Goal: Find specific page/section

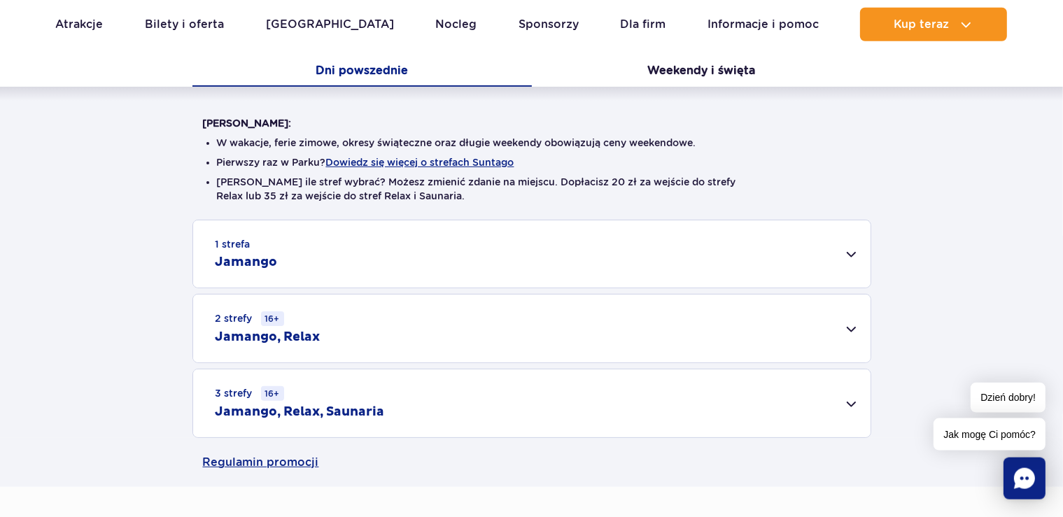
scroll to position [295, 0]
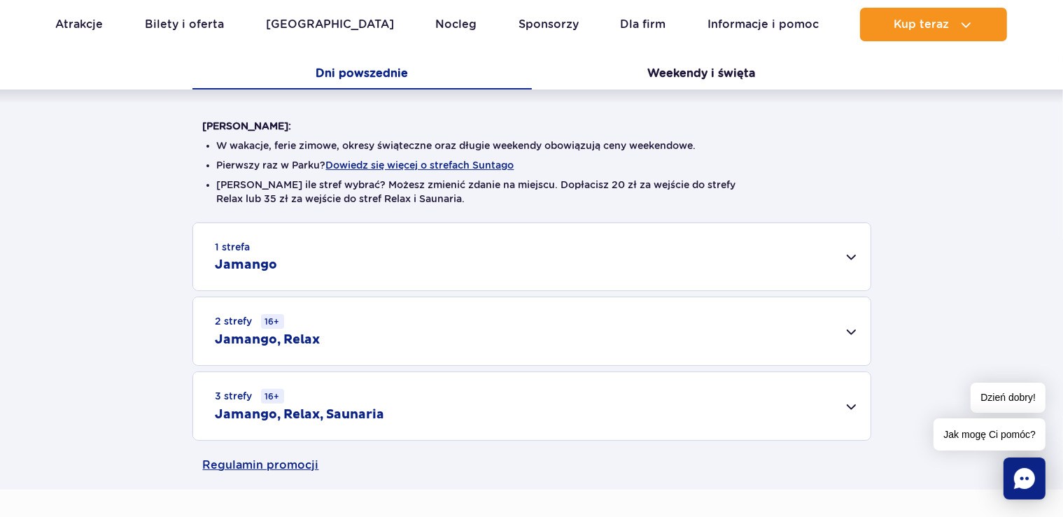
click at [850, 256] on div "1 strefa Jamango" at bounding box center [532, 256] width 678 height 67
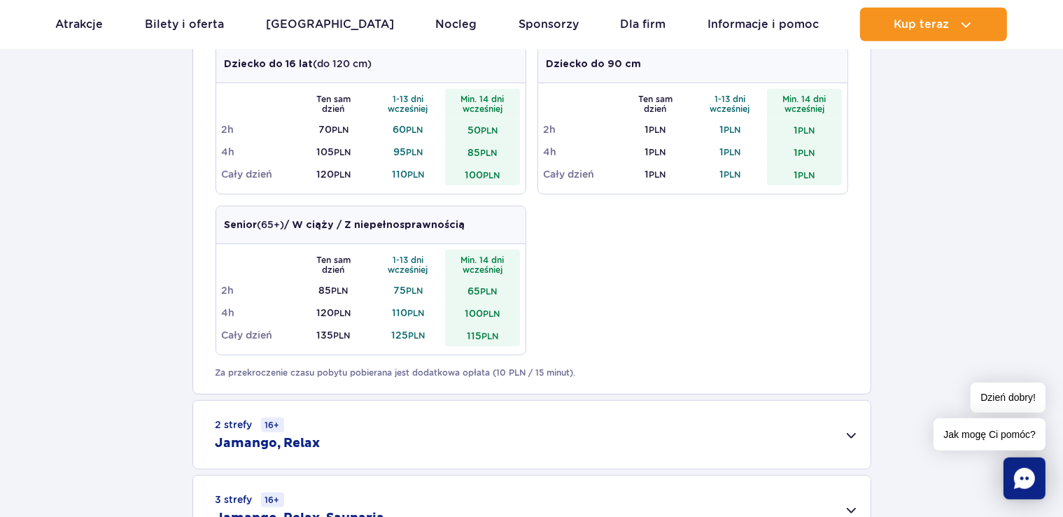
scroll to position [739, 0]
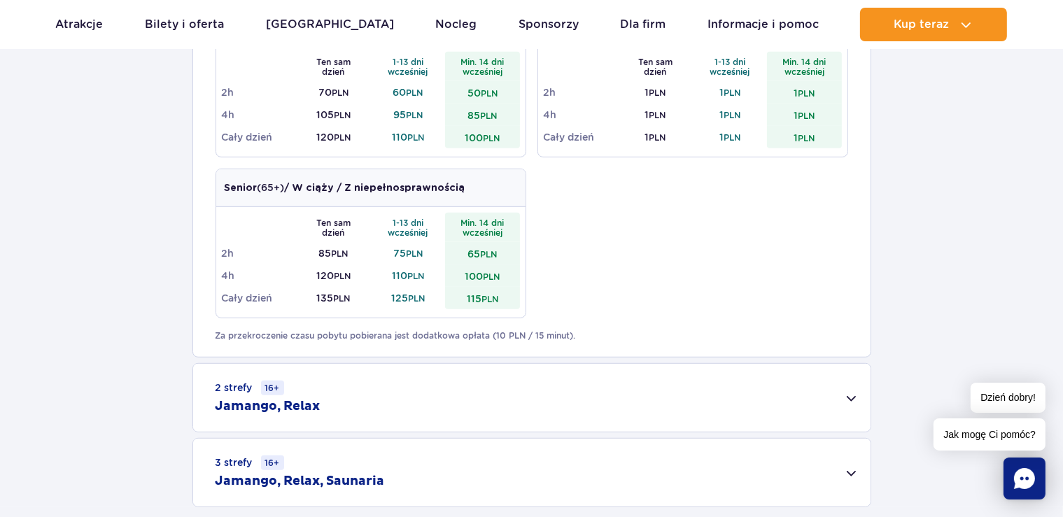
click at [851, 401] on div "2 strefy 16+ Jamango, Relax" at bounding box center [532, 398] width 678 height 68
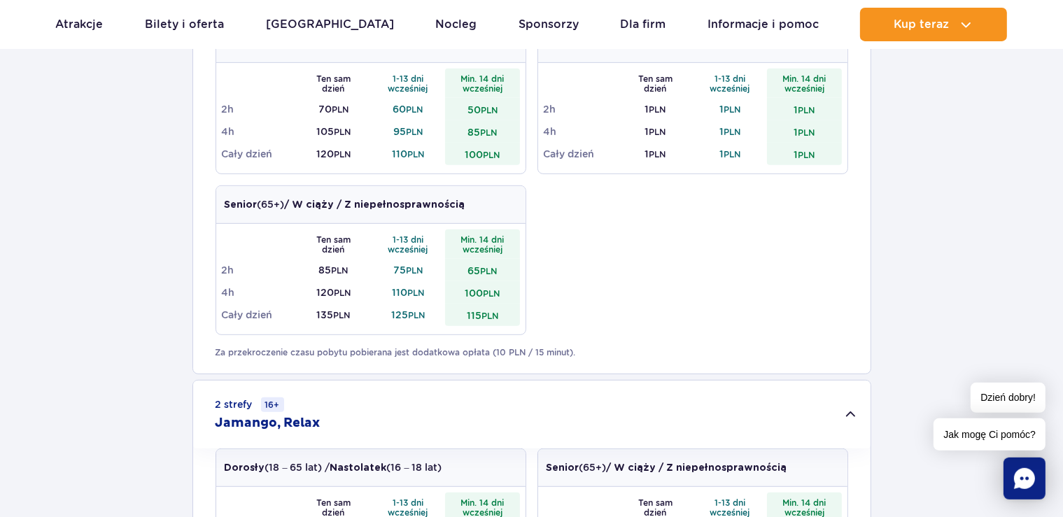
scroll to position [517, 0]
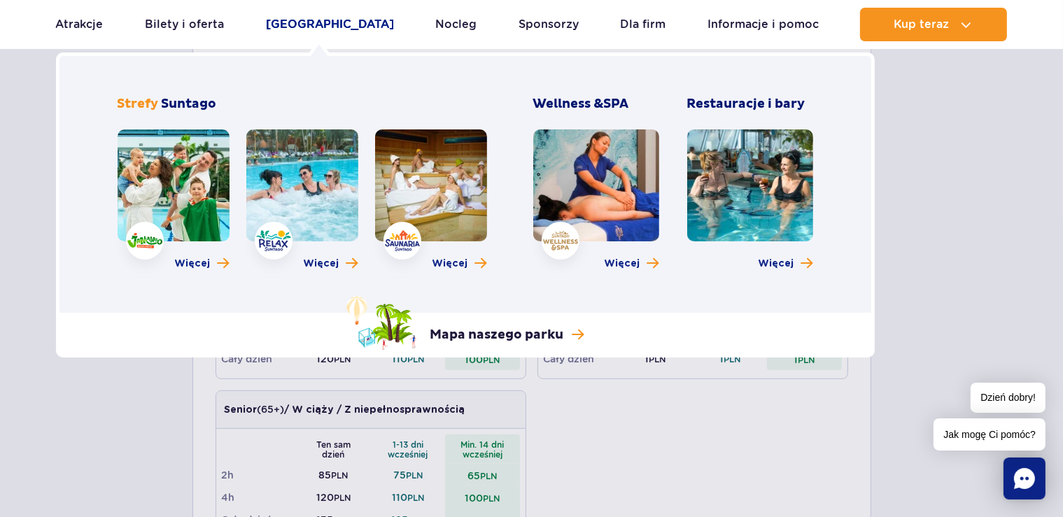
click at [319, 23] on link "[GEOGRAPHIC_DATA]" at bounding box center [330, 25] width 128 height 34
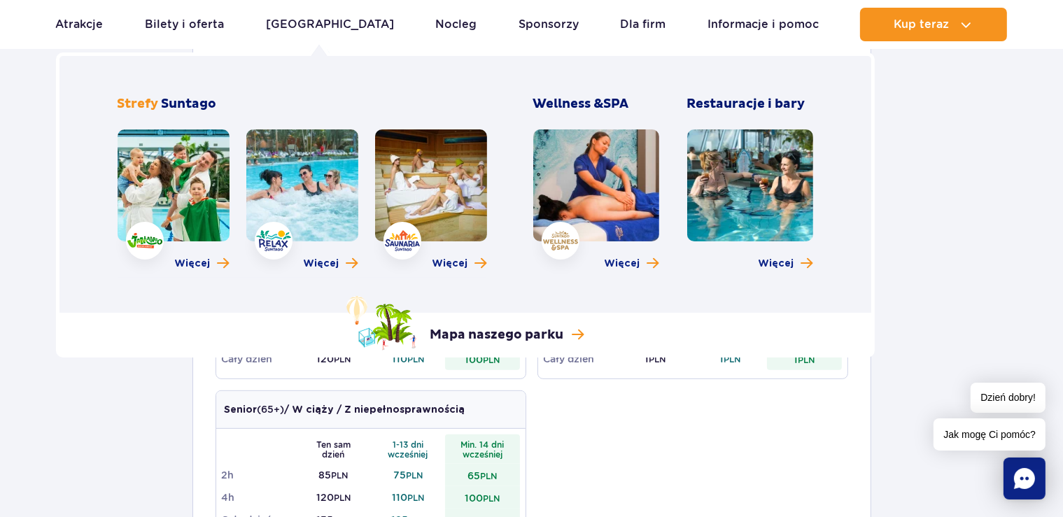
click at [300, 186] on link at bounding box center [302, 186] width 112 height 112
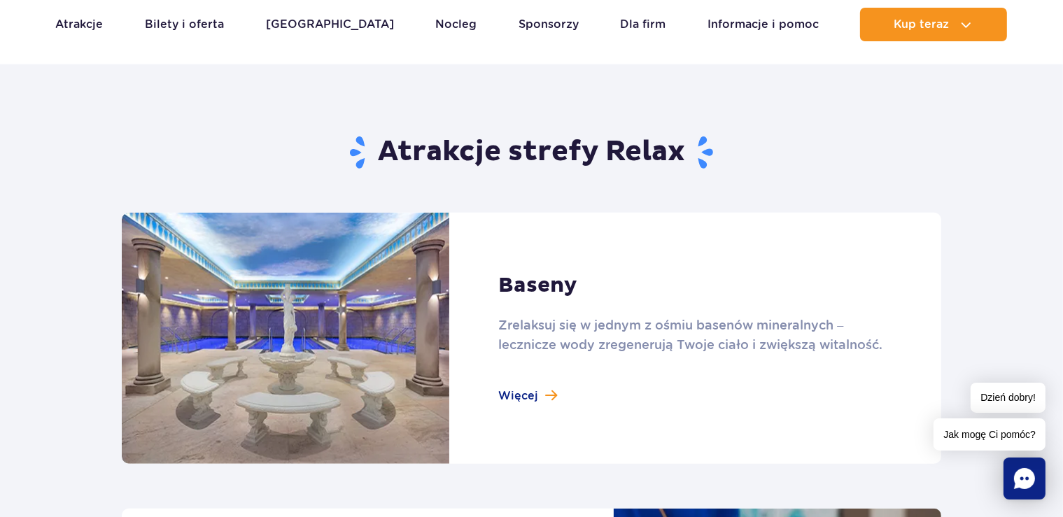
scroll to position [887, 0]
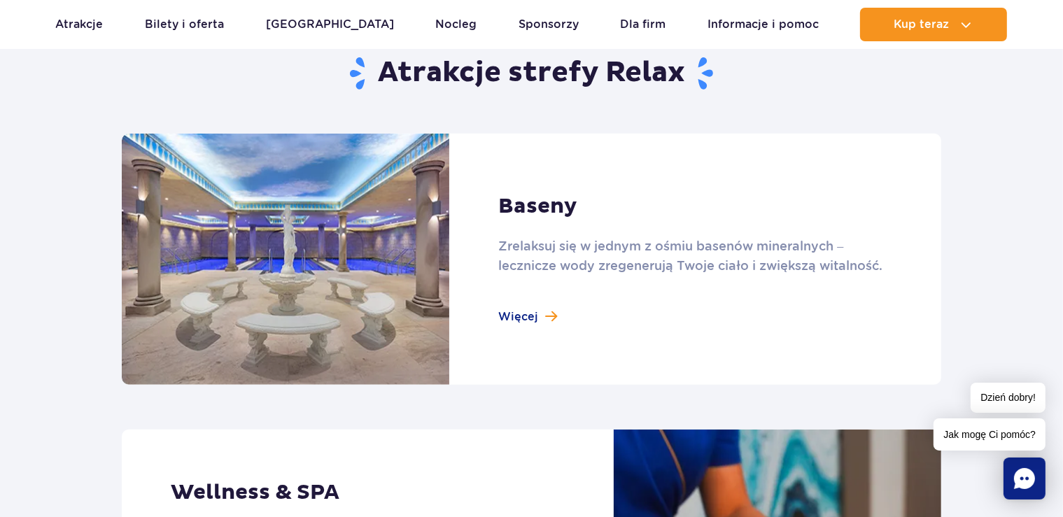
click at [525, 319] on link at bounding box center [532, 259] width 820 height 251
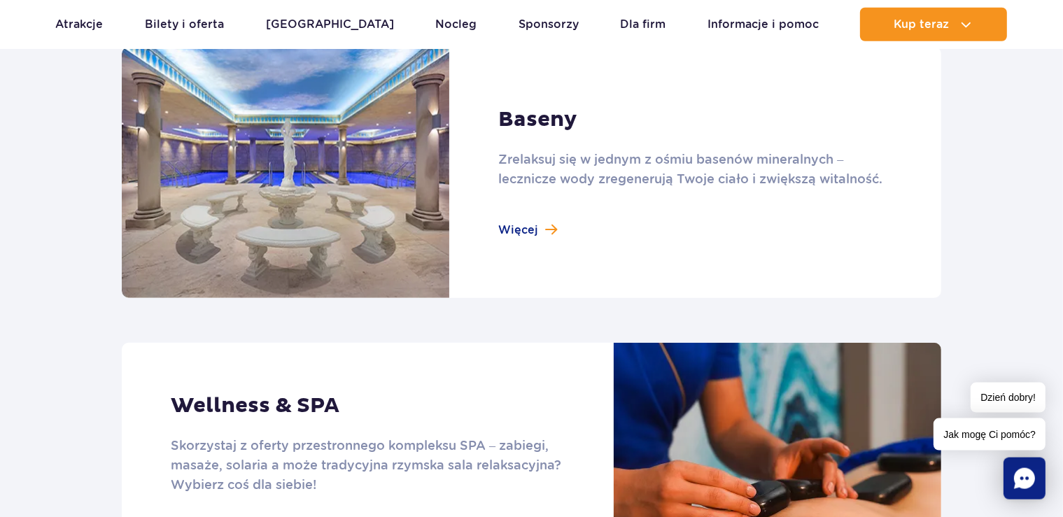
scroll to position [961, 0]
